Goal: Task Accomplishment & Management: Use online tool/utility

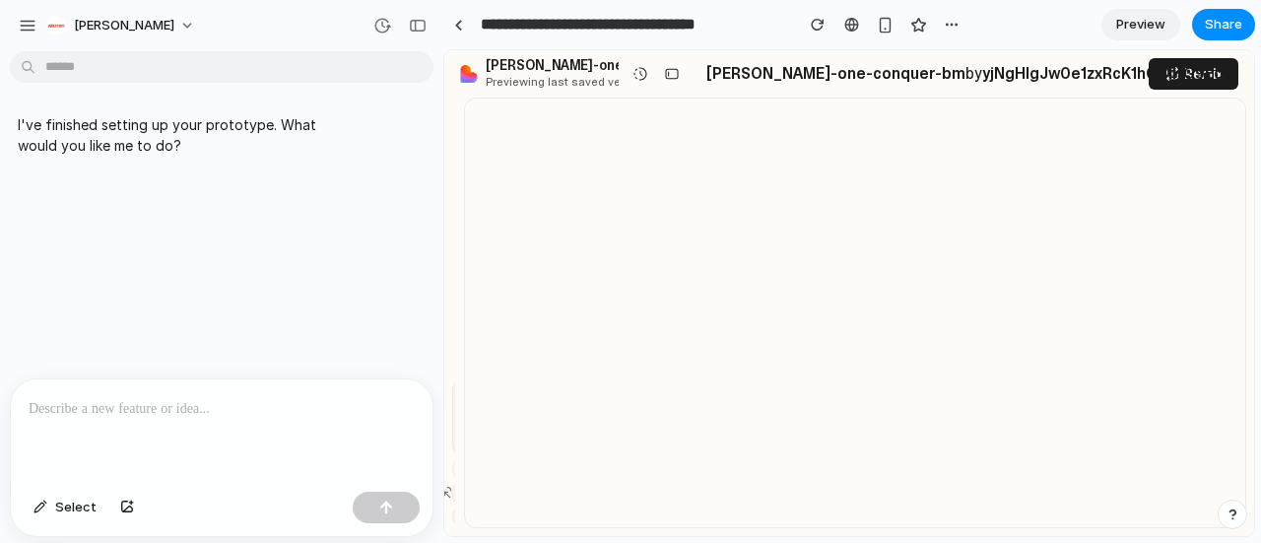
click at [630, 272] on div at bounding box center [630, 272] width 0 height 0
click at [293, 398] on p at bounding box center [222, 409] width 386 height 24
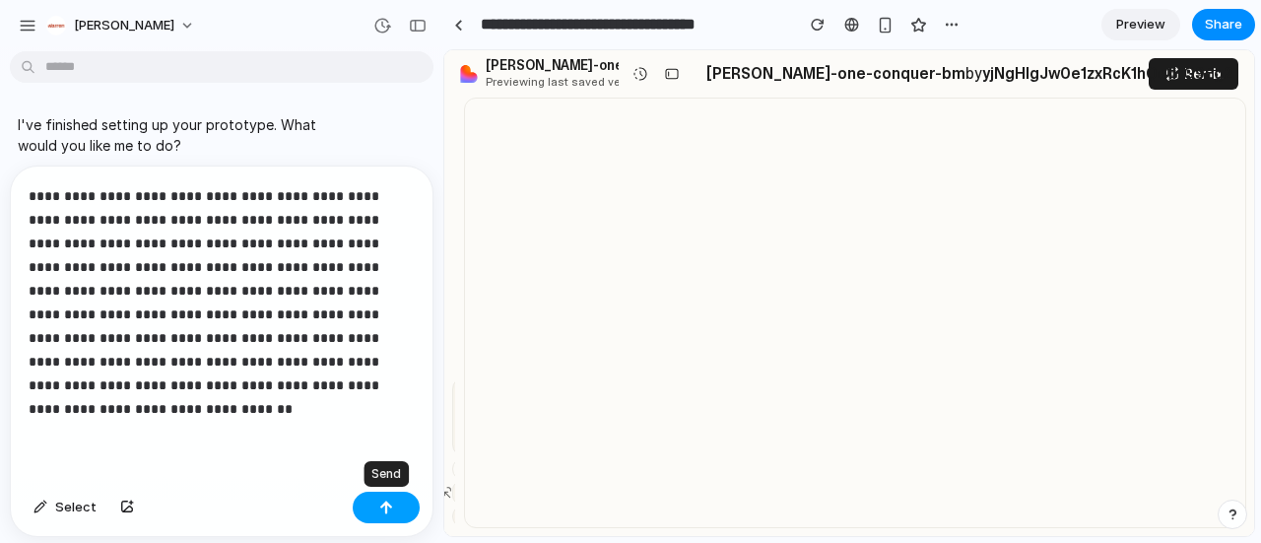
click at [400, 510] on button "button" at bounding box center [386, 507] width 67 height 32
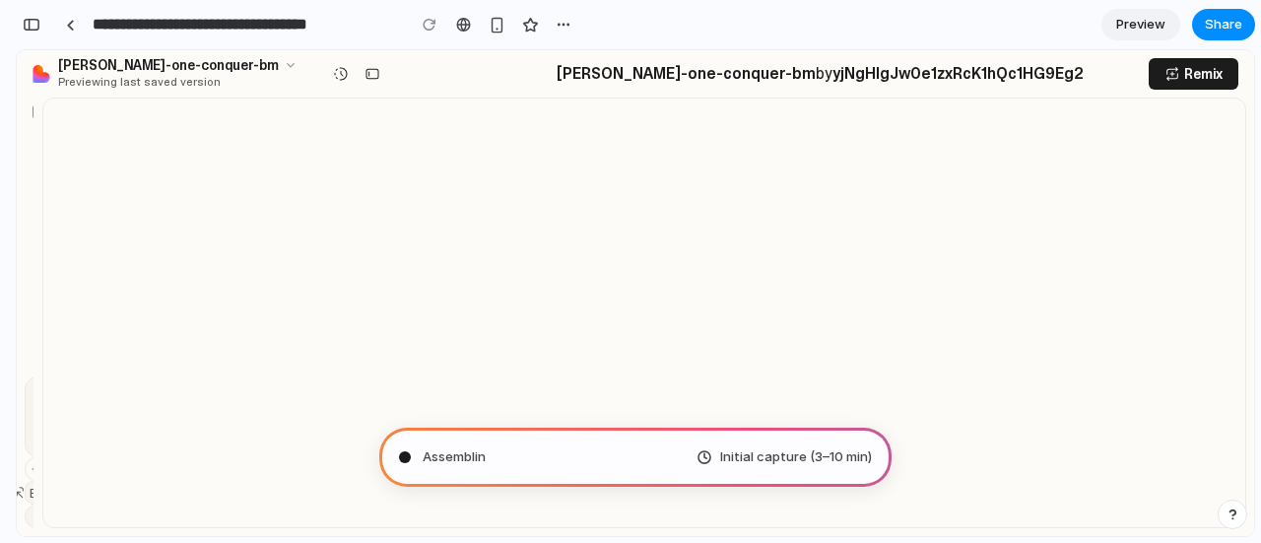
scroll to position [565, 0]
click at [496, 460] on span "Scanning for unicorn po" at bounding box center [498, 457] width 150 height 20
click at [571, 462] on span "Translating human wishes ." at bounding box center [505, 457] width 165 height 20
click at [571, 462] on div "Translating hu .. Initial capture (3–10 min)" at bounding box center [635, 456] width 512 height 59
click at [770, 456] on span "Initial capture (3–10 min)" at bounding box center [796, 457] width 152 height 20
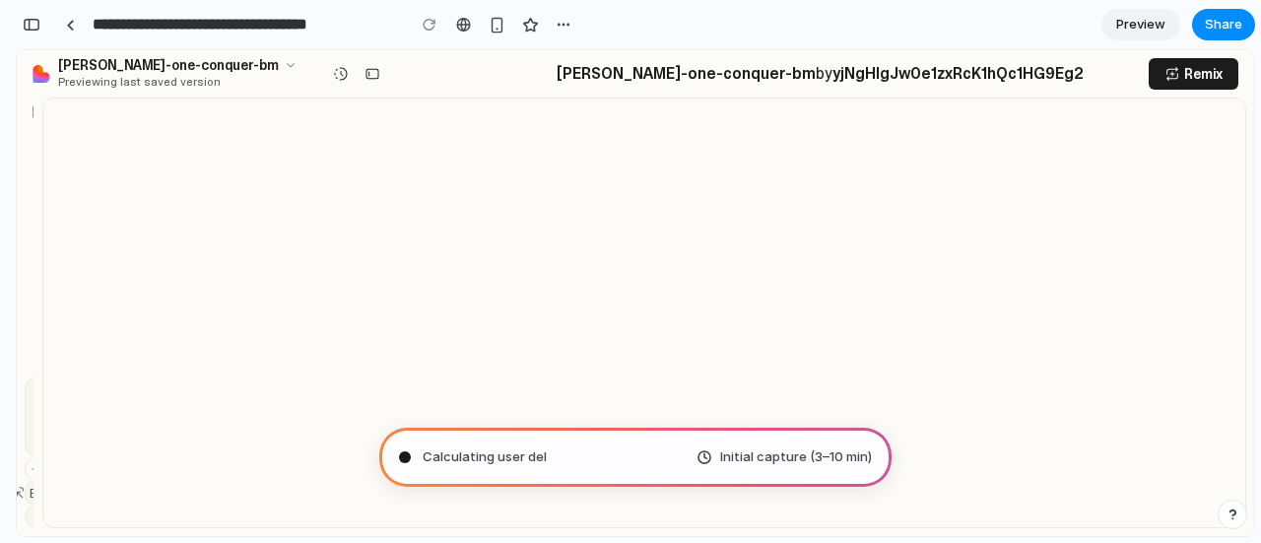
click at [700, 466] on div "Initial capture (3–10 min)" at bounding box center [783, 457] width 175 height 20
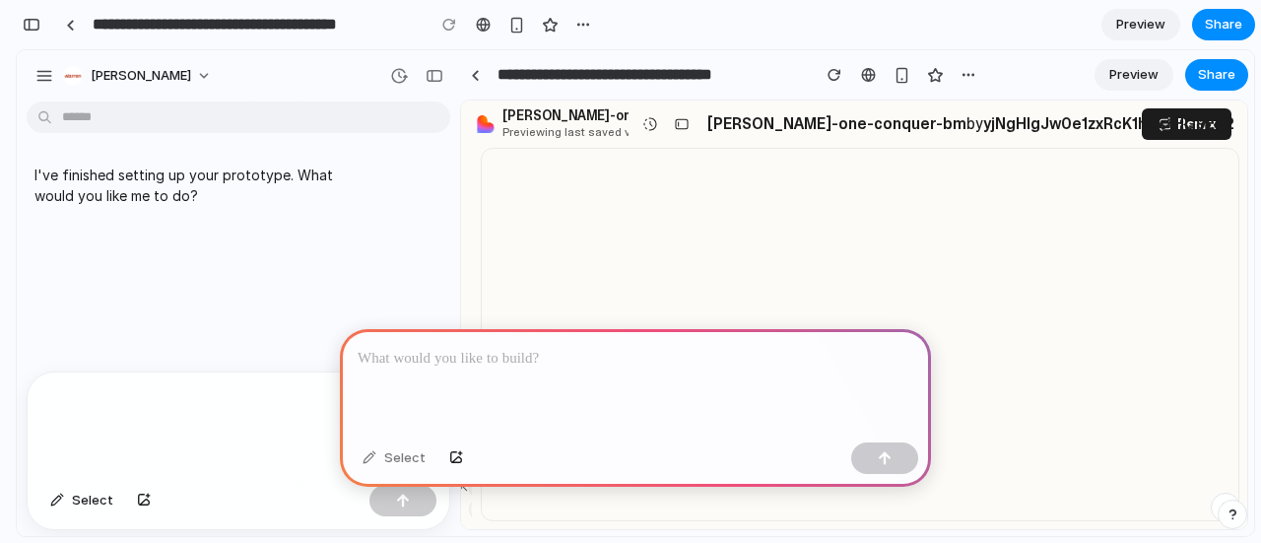
click at [573, 376] on div at bounding box center [635, 381] width 591 height 105
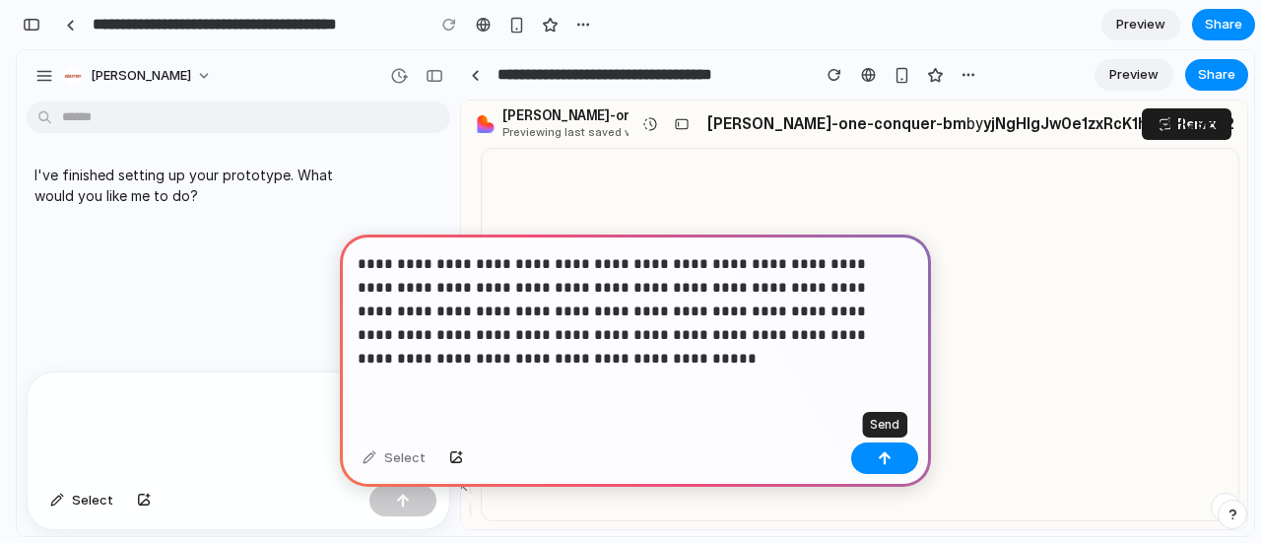
click at [597, 350] on p "**********" at bounding box center [632, 311] width 548 height 118
